Goal: Navigation & Orientation: Find specific page/section

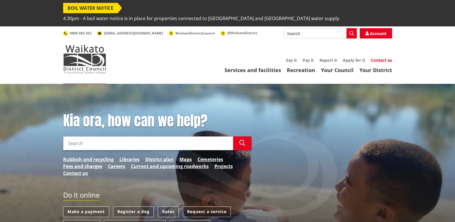
click at [381, 57] on link "Contact us" at bounding box center [381, 59] width 21 height 5
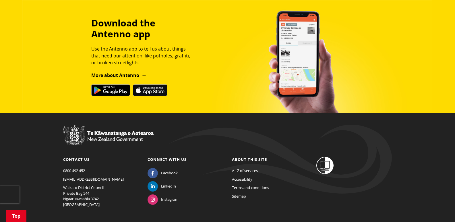
scroll to position [517, 0]
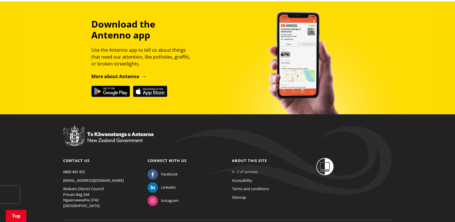
click at [250, 169] on link "A - Z of services" at bounding box center [245, 171] width 26 height 5
click at [252, 169] on link "A - Z of services" at bounding box center [245, 171] width 26 height 5
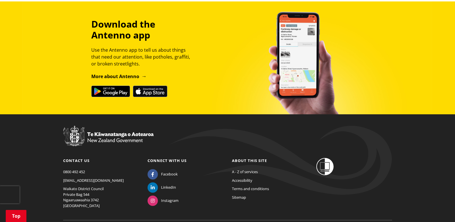
scroll to position [532, 0]
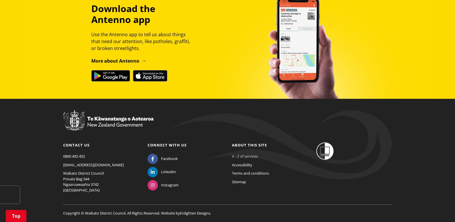
click at [247, 153] on link "A - Z of services" at bounding box center [245, 155] width 26 height 5
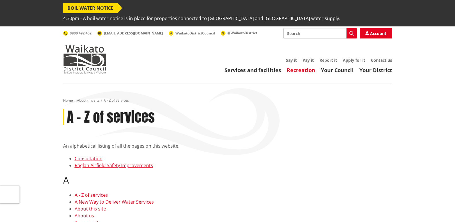
click at [295, 67] on link "Recreation" at bounding box center [301, 70] width 28 height 7
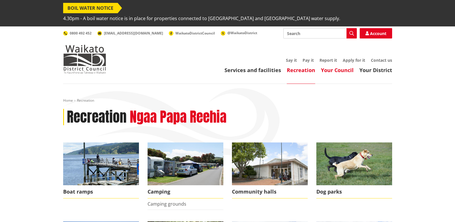
click at [331, 67] on link "Your Council" at bounding box center [337, 70] width 33 height 7
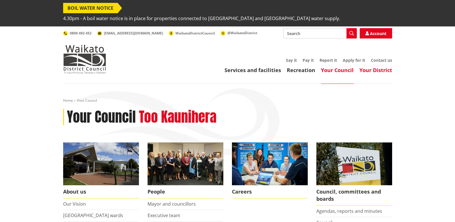
click at [367, 67] on link "Your District" at bounding box center [375, 70] width 33 height 7
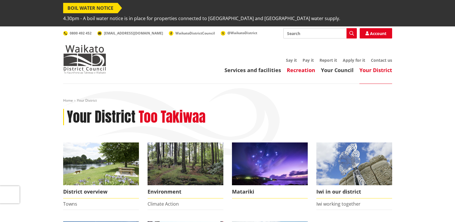
click at [305, 67] on link "Recreation" at bounding box center [301, 70] width 28 height 7
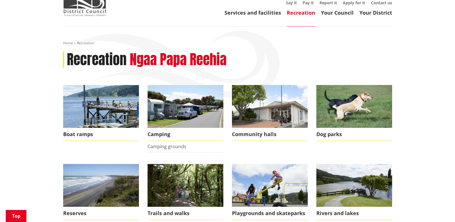
scroll to position [86, 0]
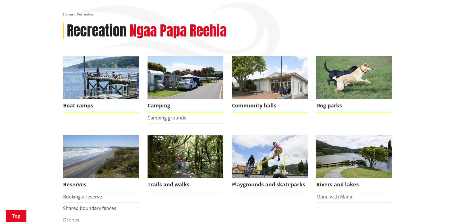
drag, startPoint x: 0, startPoint y: 0, endPoint x: 262, endPoint y: 110, distance: 283.8
click at [262, 110] on li "Community halls" at bounding box center [270, 89] width 84 height 67
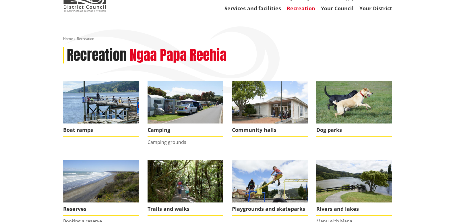
scroll to position [29, 0]
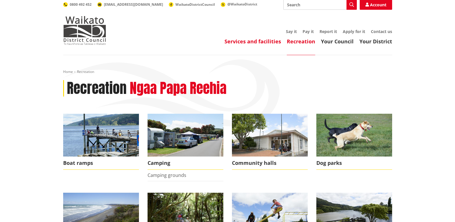
click at [251, 38] on link "Services and facilities" at bounding box center [252, 41] width 57 height 7
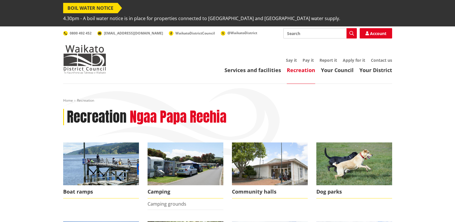
scroll to position [29, 0]
